Goal: Check status: Check status

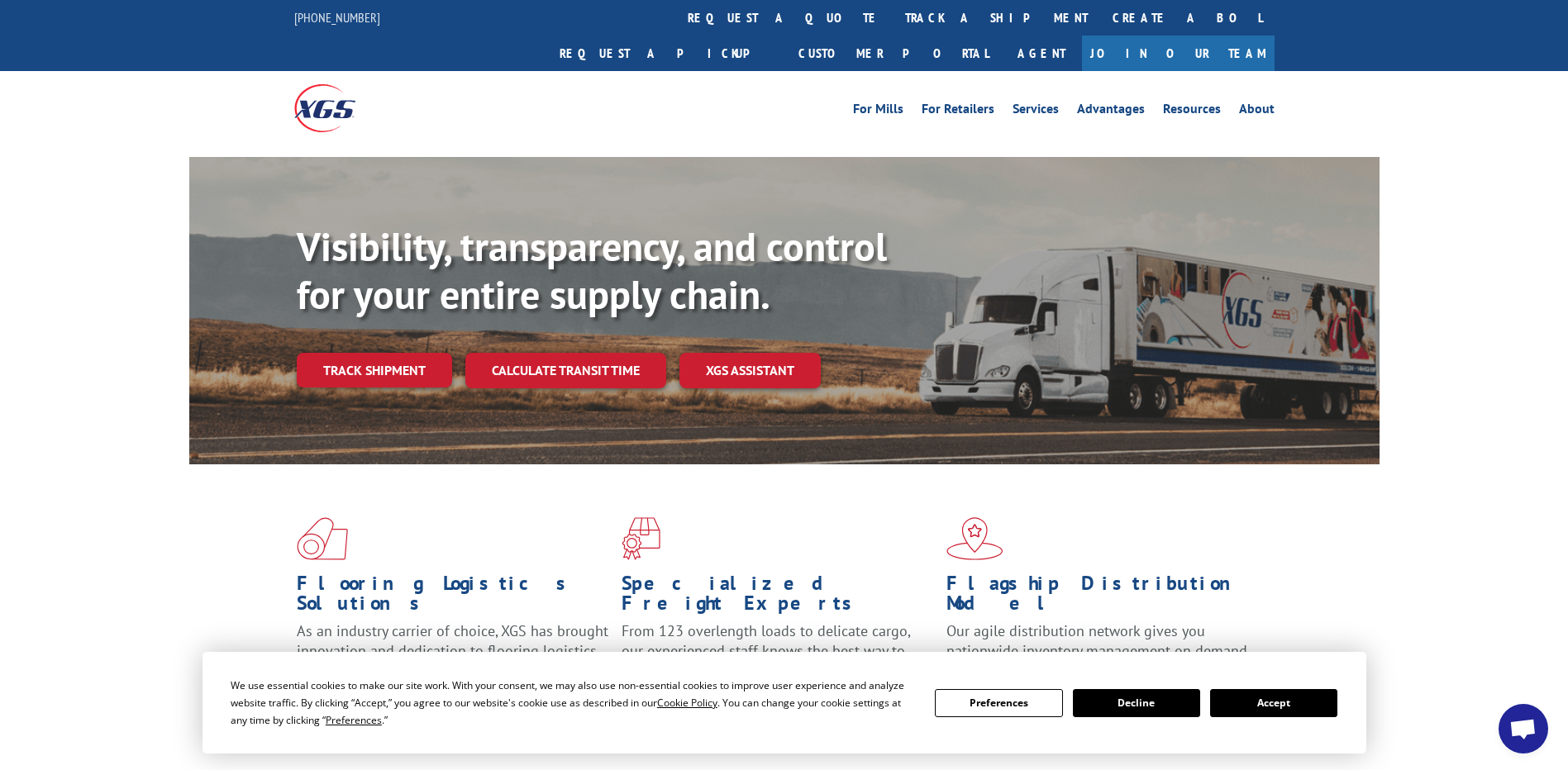
click at [1247, 700] on button "Accept" at bounding box center [1274, 704] width 127 height 28
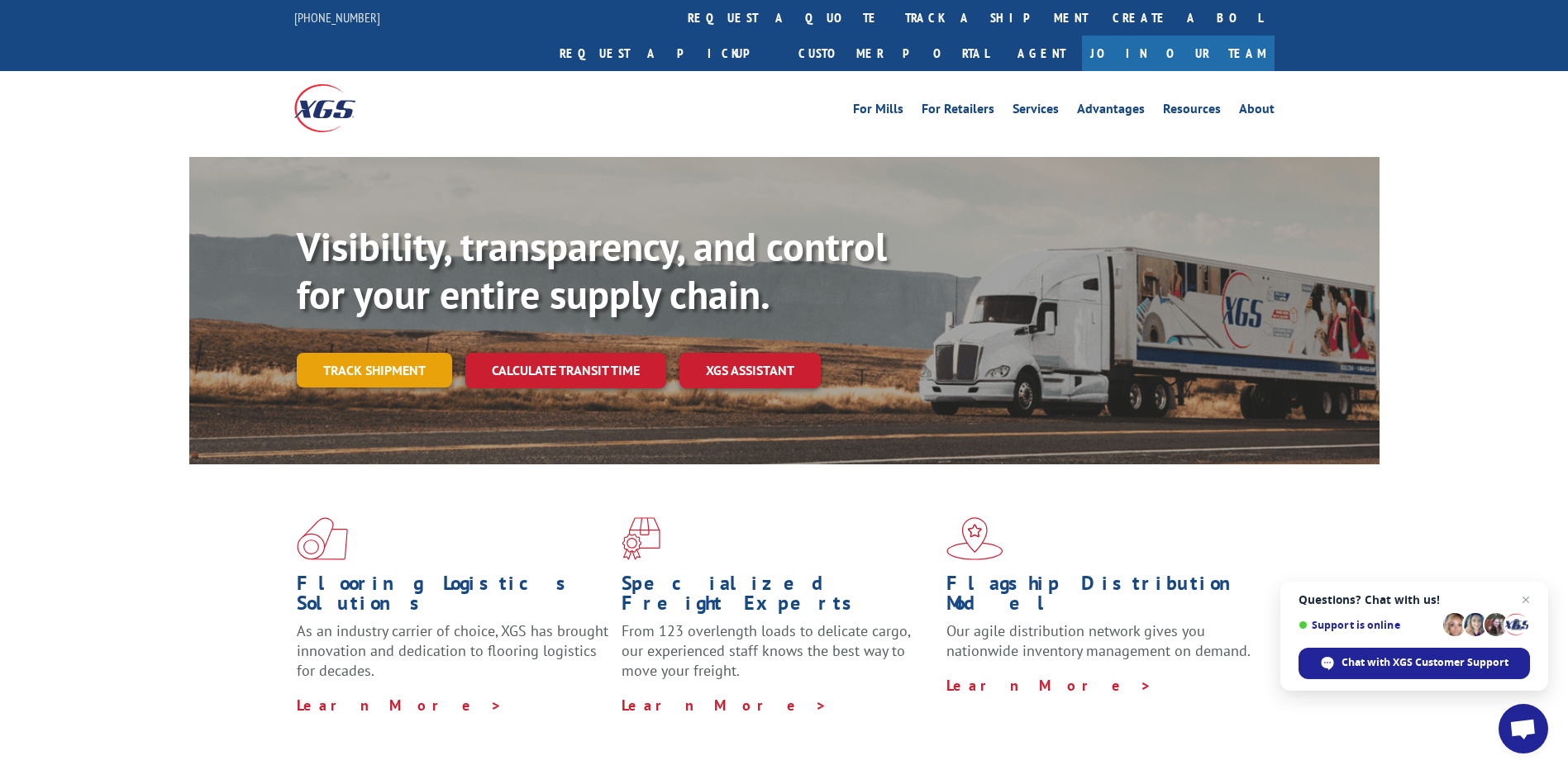
click at [367, 353] on link "Track shipment" at bounding box center [374, 369] width 155 height 34
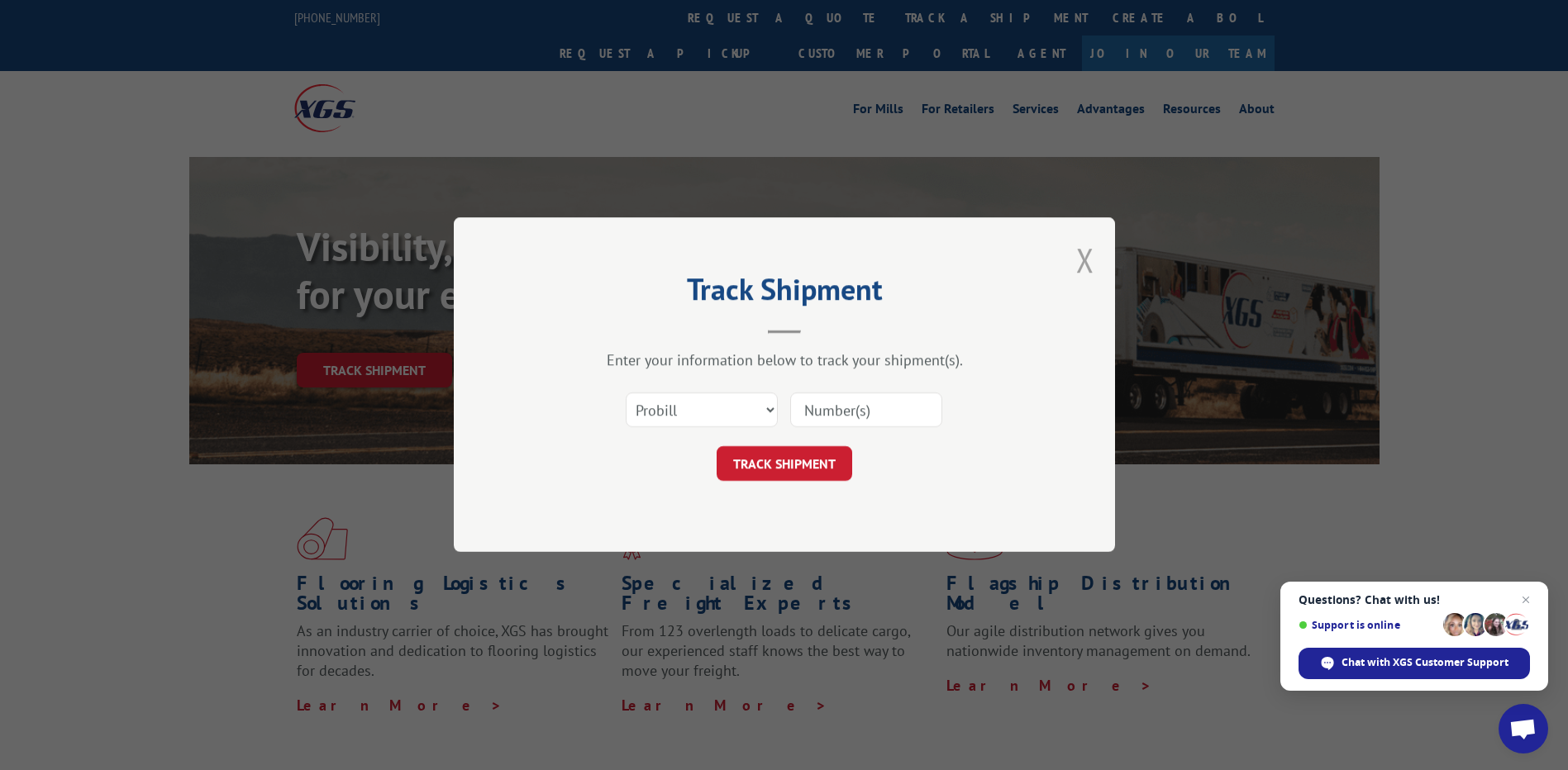
click at [1077, 255] on button "Close modal" at bounding box center [1085, 260] width 18 height 44
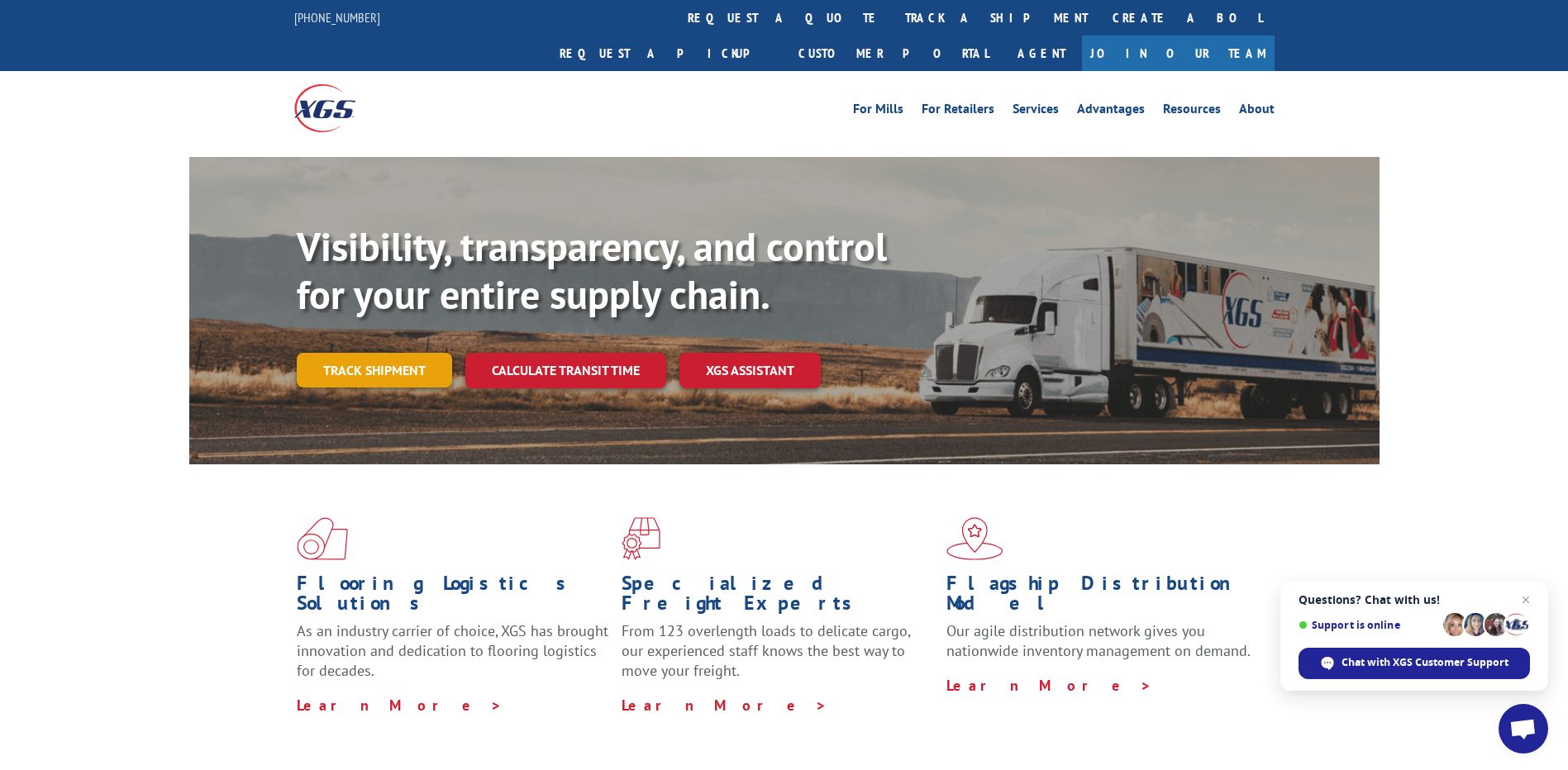
click at [353, 353] on link "Track shipment" at bounding box center [374, 369] width 155 height 34
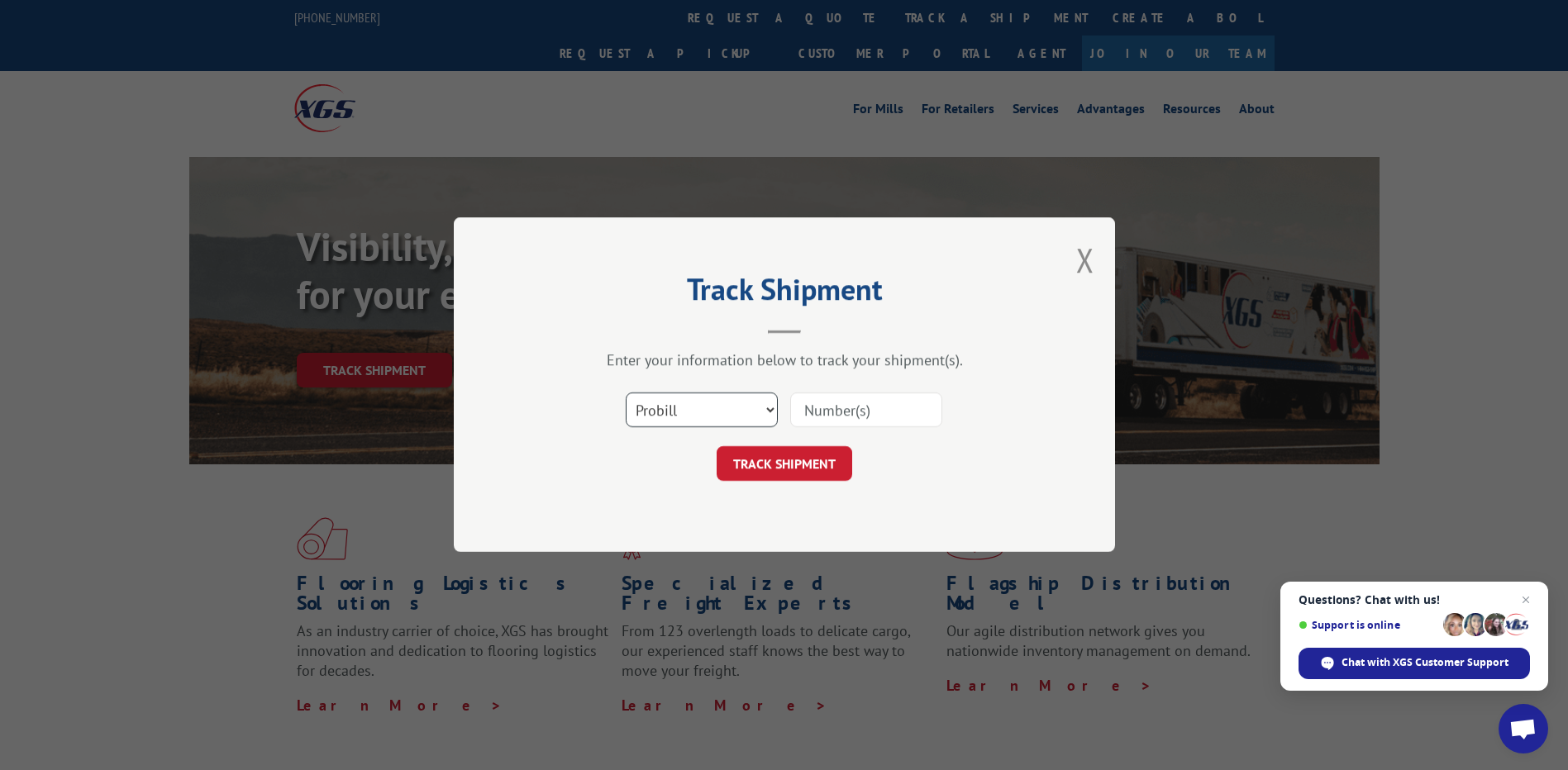
click at [771, 411] on select "Select category... Probill BOL PO" at bounding box center [702, 411] width 153 height 34
select select "po"
click at [626, 394] on select "Select category... Probill BOL PO" at bounding box center [702, 411] width 153 height 34
click at [841, 406] on input at bounding box center [867, 411] width 153 height 34
paste input "17615288"
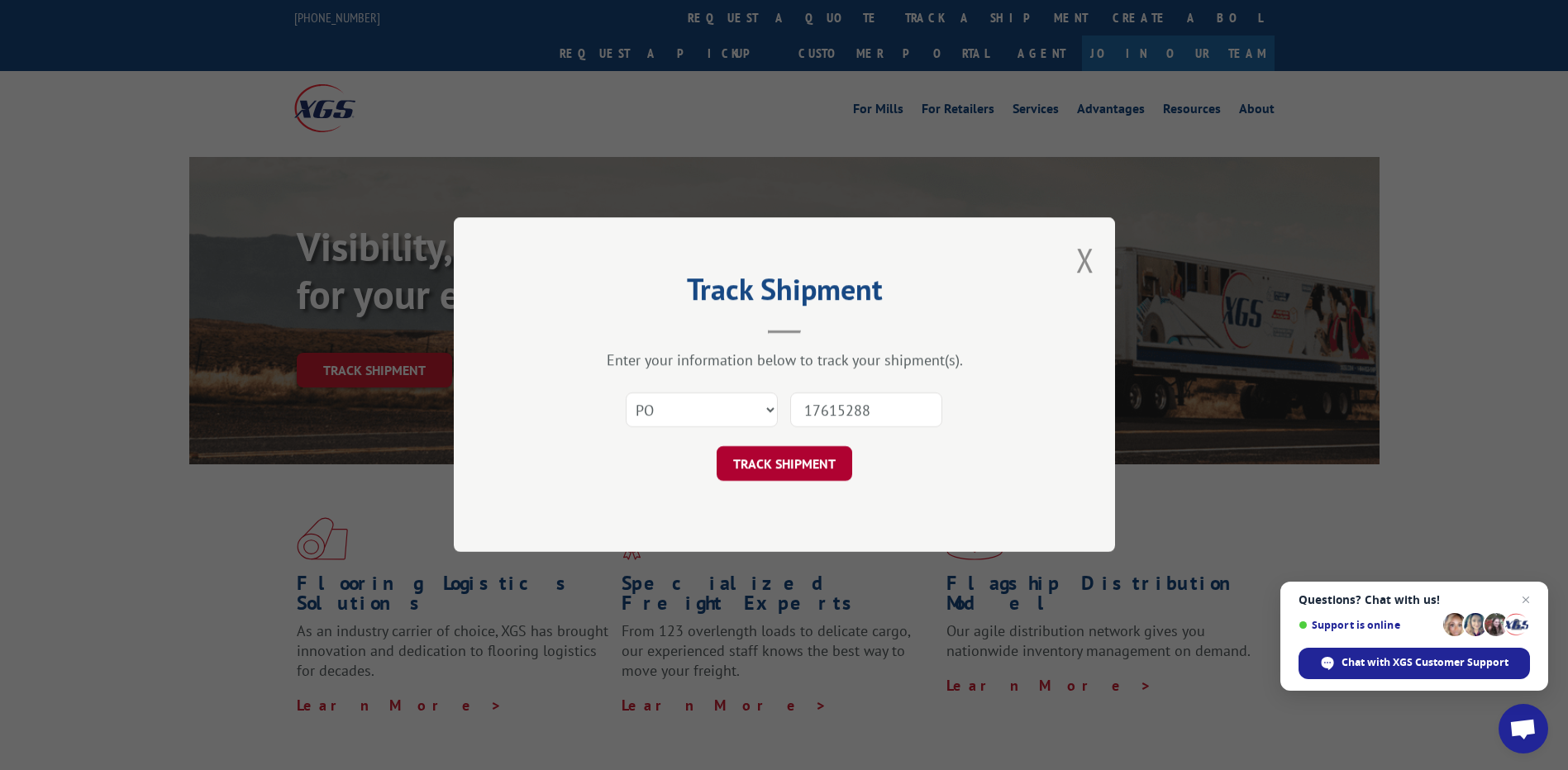
type input "17615288"
click at [791, 471] on button "TRACK SHIPMENT" at bounding box center [784, 464] width 136 height 34
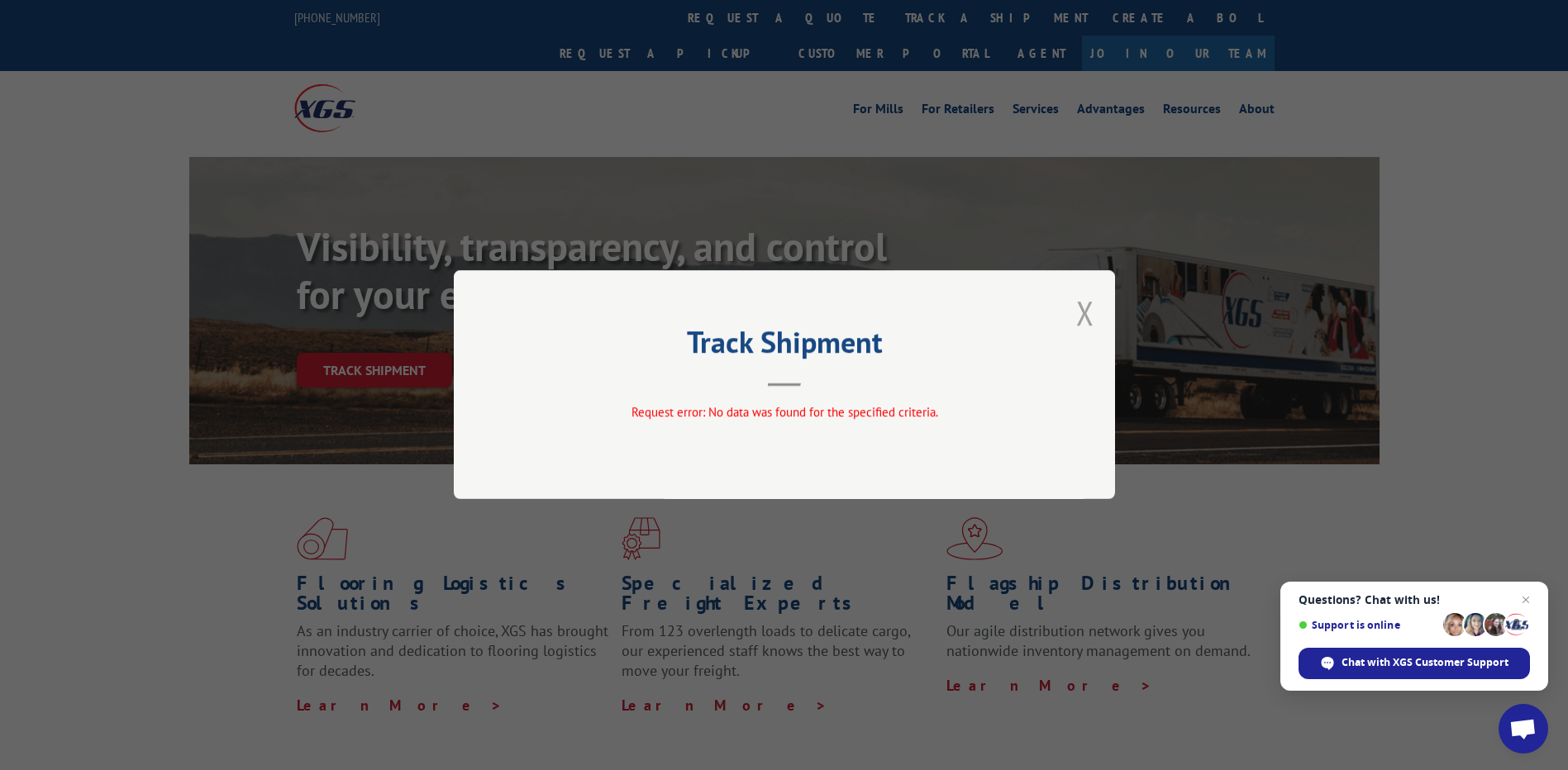
click at [1084, 313] on button "Close modal" at bounding box center [1085, 313] width 18 height 44
